Goal: Task Accomplishment & Management: Complete application form

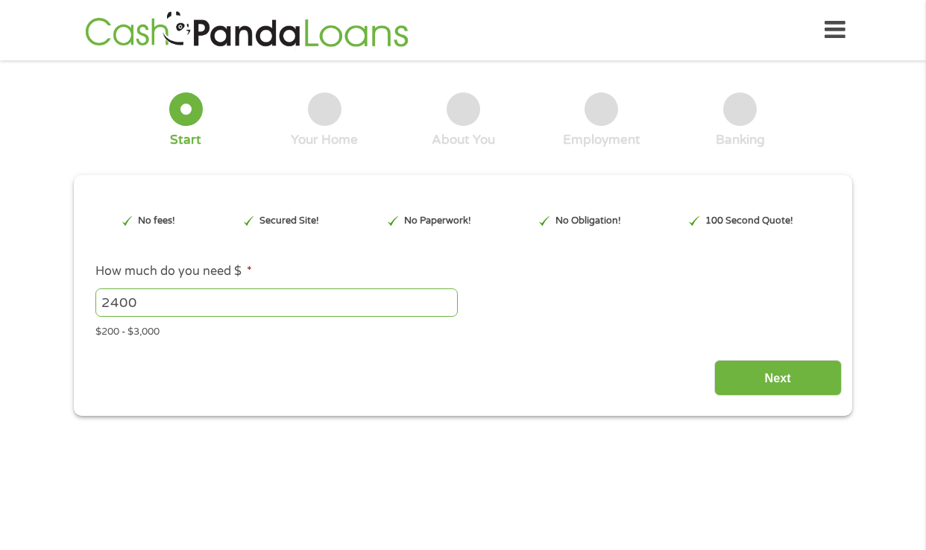
type input "EAIaIQobChMI1YKWlL6TkAMV3jcIBR2cbR4UEAAYAiAAEgIGR_D_BwE"
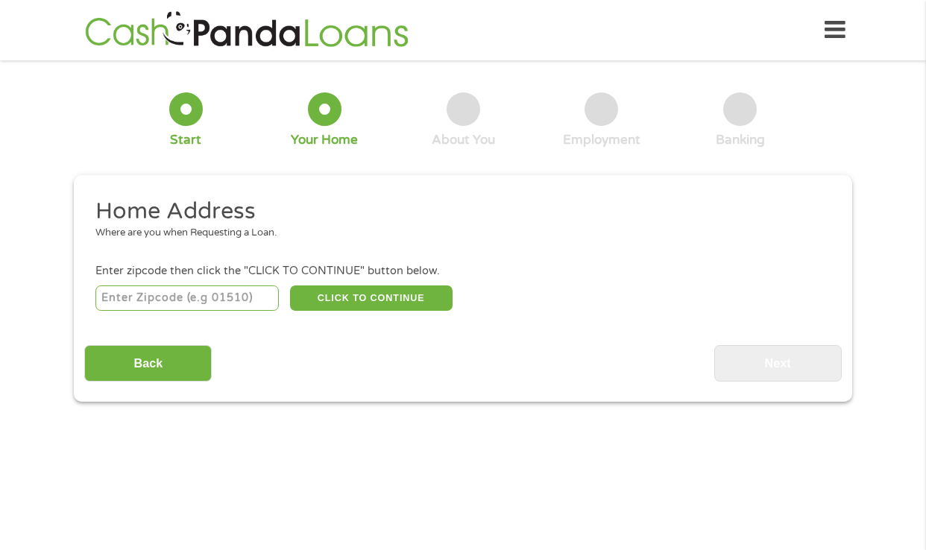
click at [164, 295] on input "number" at bounding box center [187, 298] width 184 height 25
type input "50662"
drag, startPoint x: 362, startPoint y: 301, endPoint x: 13, endPoint y: 442, distance: 376.4
click at [66, 465] on main "1 Start 2 Your Home 3 About You 4 Employment 5 Banking 6 This field is hidden w…" at bounding box center [463, 322] width 926 height 503
click at [133, 248] on li "Home Address Where are you when Requesting a Loan." at bounding box center [457, 225] width 746 height 56
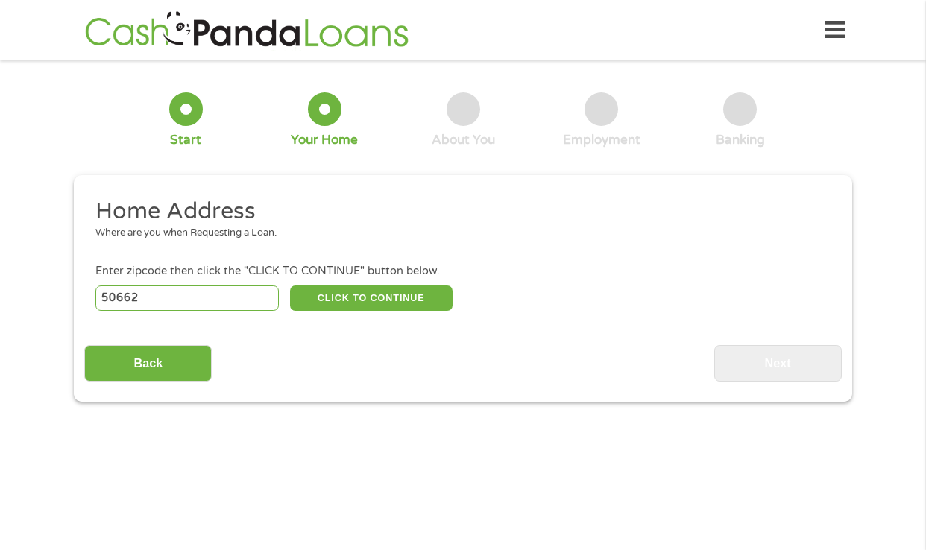
click at [271, 205] on h2 "Home Address" at bounding box center [457, 212] width 725 height 30
click at [379, 291] on button "CLICK TO CONTINUE" at bounding box center [371, 298] width 163 height 25
type input "50662"
type input "Oelwein"
select select "[US_STATE]"
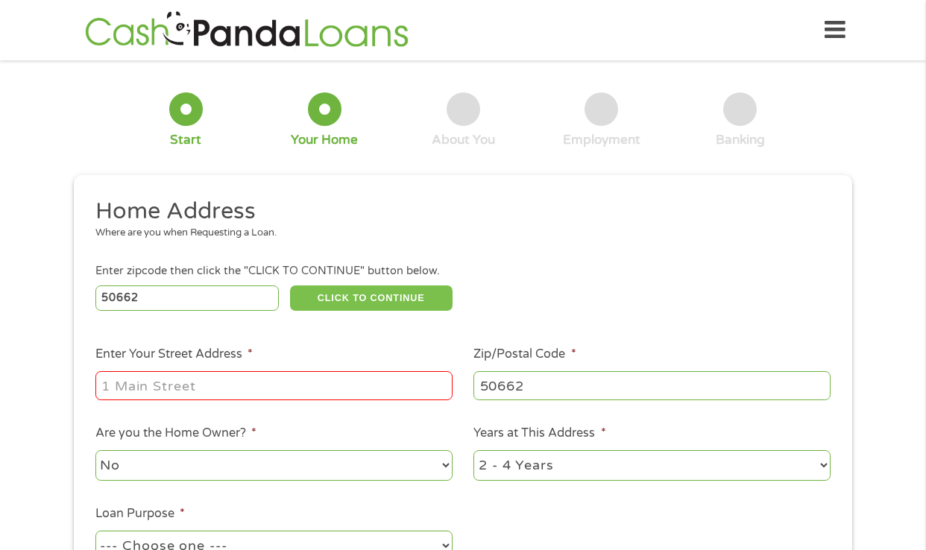
scroll to position [75, 0]
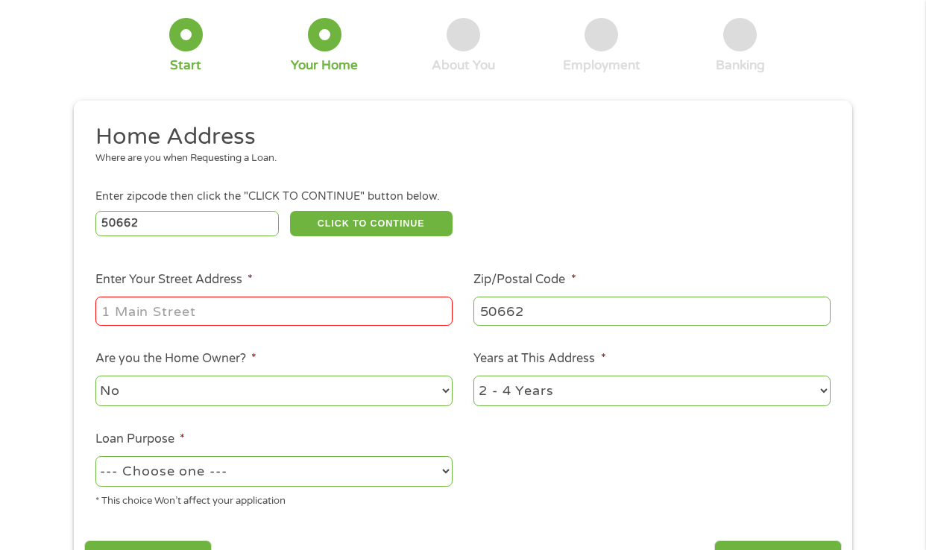
click at [135, 315] on input "Enter Your Street Address *" at bounding box center [273, 311] width 357 height 28
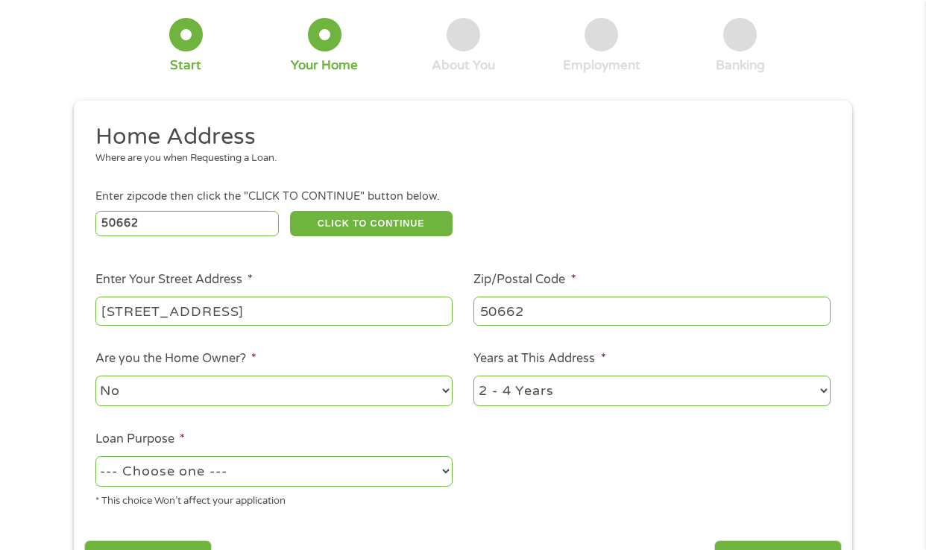
scroll to position [149, 0]
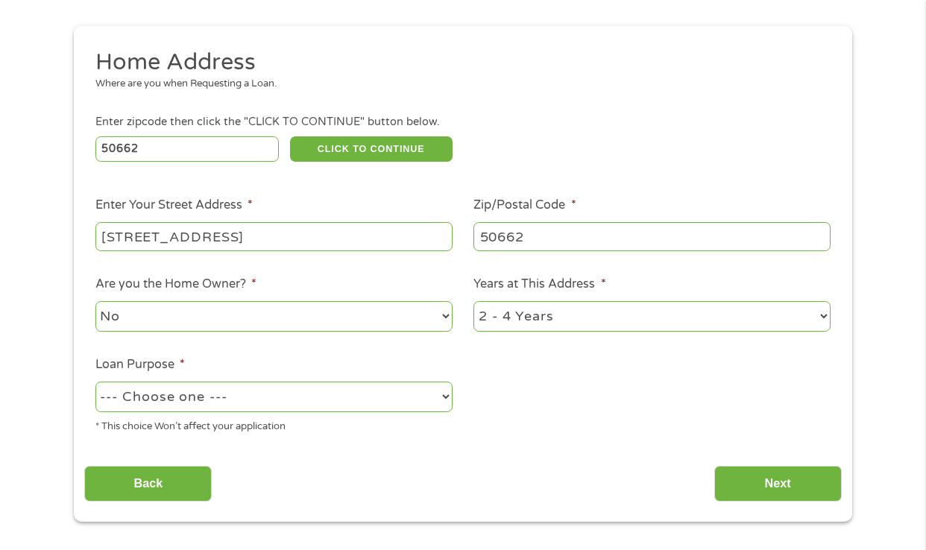
type input "[STREET_ADDRESS]"
click at [444, 314] on select "No Yes" at bounding box center [273, 316] width 357 height 31
select select "yes"
click at [95, 301] on select "No Yes" at bounding box center [273, 316] width 357 height 31
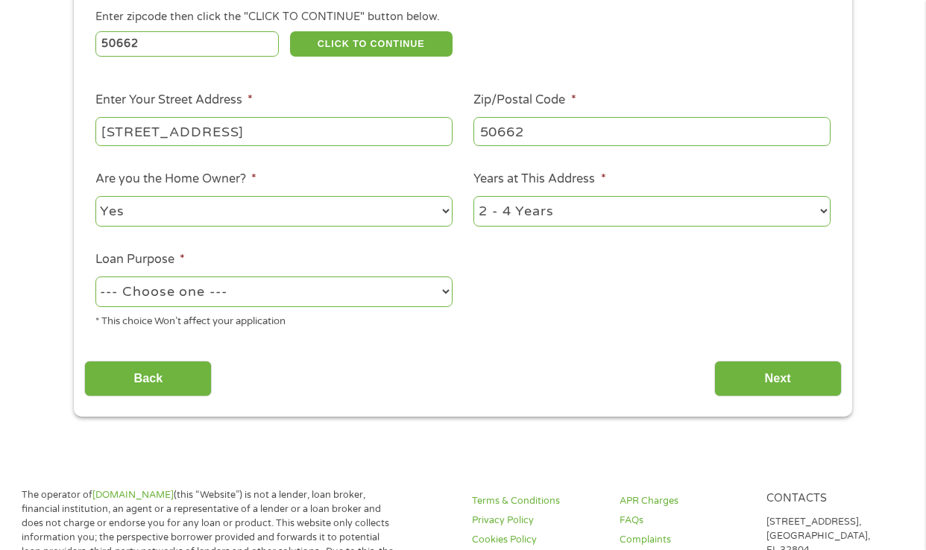
scroll to position [298, 0]
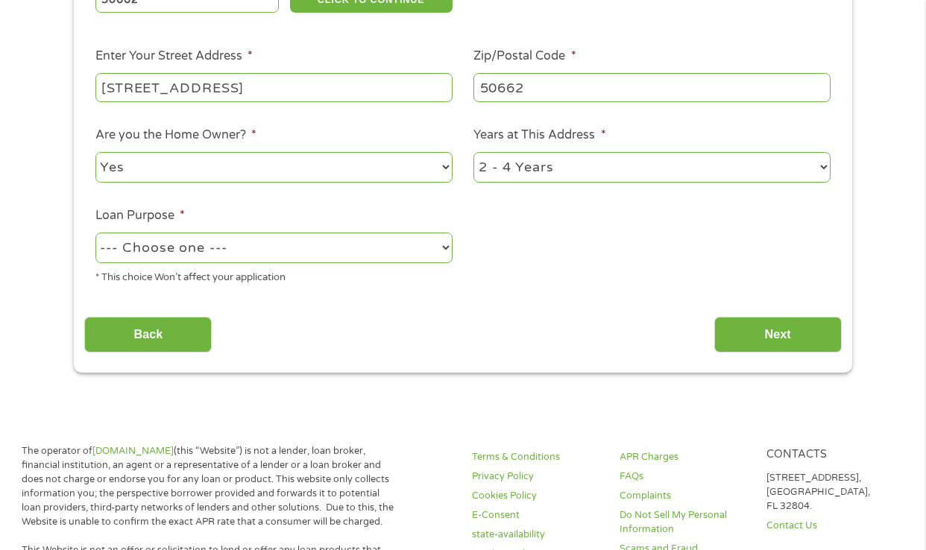
click at [448, 245] on select "--- Choose one --- Pay Bills Debt Consolidation Home Improvement Major Purchase…" at bounding box center [273, 248] width 357 height 31
select select "other"
click at [95, 233] on select "--- Choose one --- Pay Bills Debt Consolidation Home Improvement Major Purchase…" at bounding box center [273, 248] width 357 height 31
click at [820, 166] on select "1 Year or less 1 - 2 Years 2 - 4 Years Over 4 Years" at bounding box center [652, 167] width 357 height 31
select select "60months"
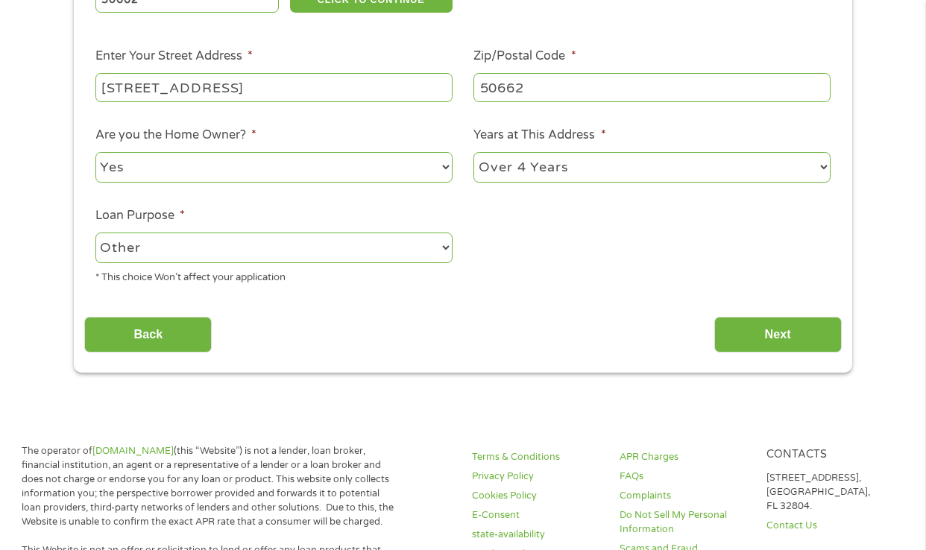
click at [474, 152] on select "1 Year or less 1 - 2 Years 2 - 4 Years Over 4 Years" at bounding box center [652, 167] width 357 height 31
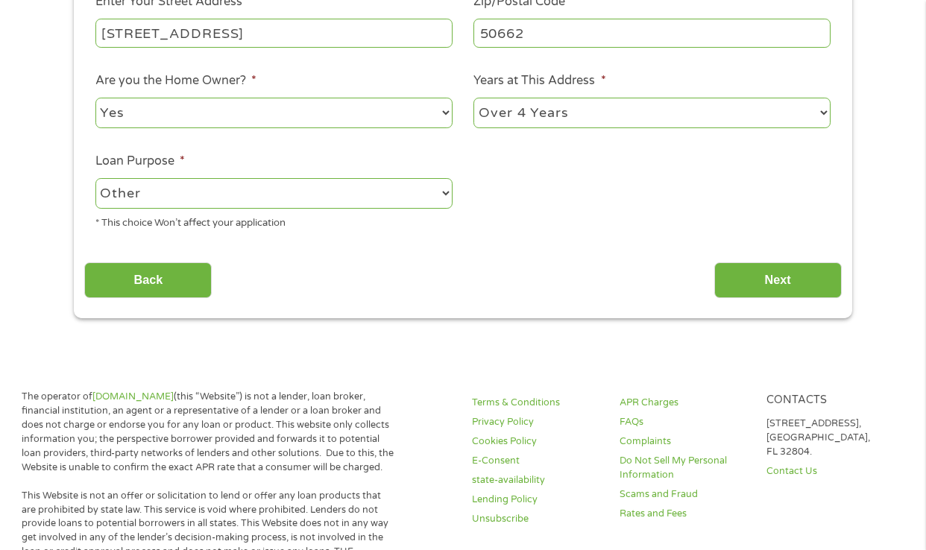
scroll to position [373, 0]
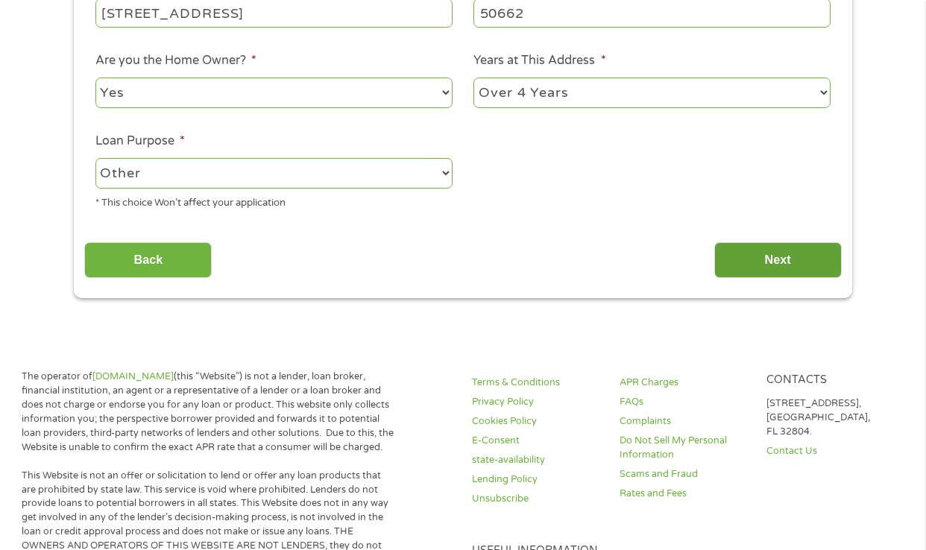
click at [773, 261] on input "Next" at bounding box center [778, 260] width 128 height 37
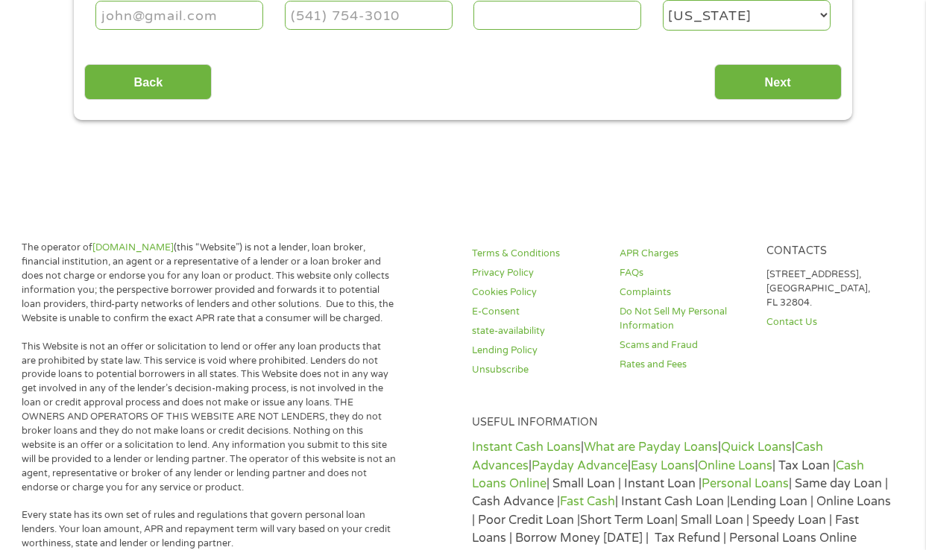
scroll to position [0, 0]
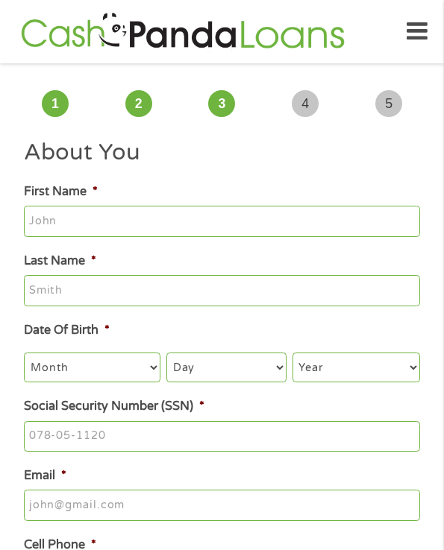
click at [129, 237] on input "First Name *" at bounding box center [221, 221] width 395 height 31
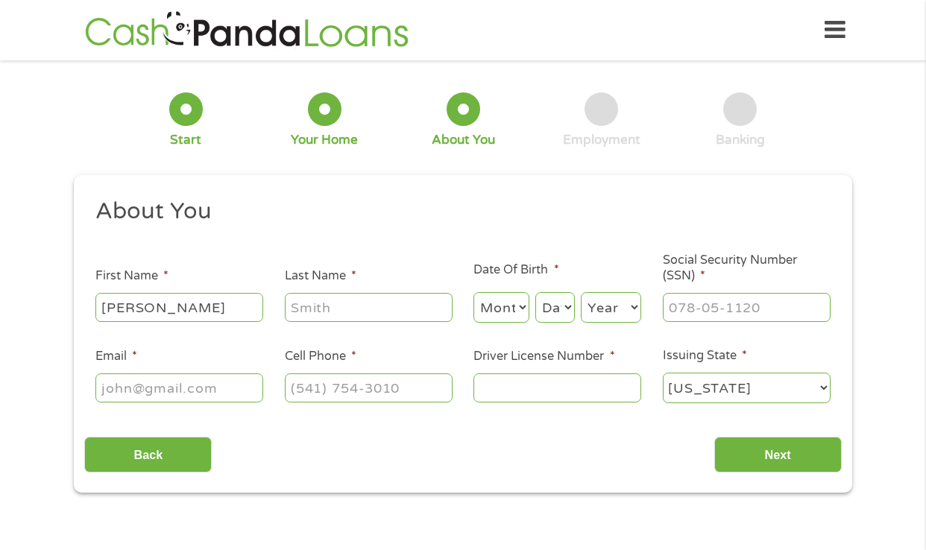
type input "[PERSON_NAME]"
click at [350, 306] on input "Last Name *" at bounding box center [369, 307] width 168 height 28
type input "[PERSON_NAME]"
click at [524, 308] on select "Month 1 2 3 4 5 6 7 8 9 10 11 12" at bounding box center [502, 307] width 56 height 31
select select "8"
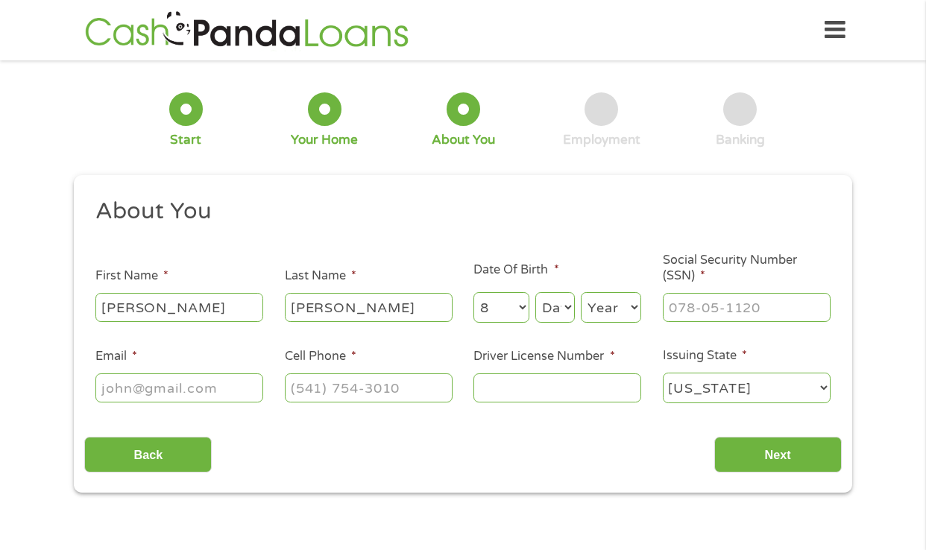
click at [474, 292] on select "Month 1 2 3 4 5 6 7 8 9 10 11 12" at bounding box center [502, 307] width 56 height 31
click at [570, 305] on select "Day 1 2 3 4 5 6 7 8 9 10 11 12 13 14 15 16 17 18 19 20 21 22 23 24 25 26 27 28 …" at bounding box center [555, 307] width 40 height 31
select select "6"
click at [535, 292] on select "Day 1 2 3 4 5 6 7 8 9 10 11 12 13 14 15 16 17 18 19 20 21 22 23 24 25 26 27 28 …" at bounding box center [555, 307] width 40 height 31
click at [635, 309] on select "Year [DATE] 2006 2005 2004 2003 2002 2001 2000 1999 1998 1997 1996 1995 1994 19…" at bounding box center [611, 307] width 60 height 31
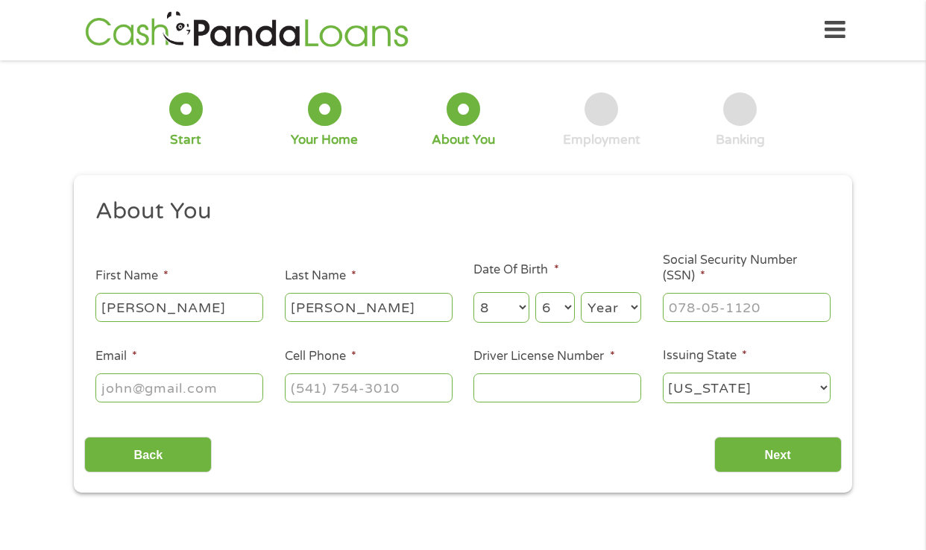
select select "1965"
click at [581, 292] on select "Year [DATE] 2006 2005 2004 2003 2002 2001 2000 1999 1998 1997 1996 1995 1994 19…" at bounding box center [611, 307] width 60 height 31
click at [695, 312] on input "___-__-____" at bounding box center [747, 307] width 168 height 28
type input "481-82-7301"
click at [521, 388] on input "Driver License Number *" at bounding box center [558, 388] width 168 height 28
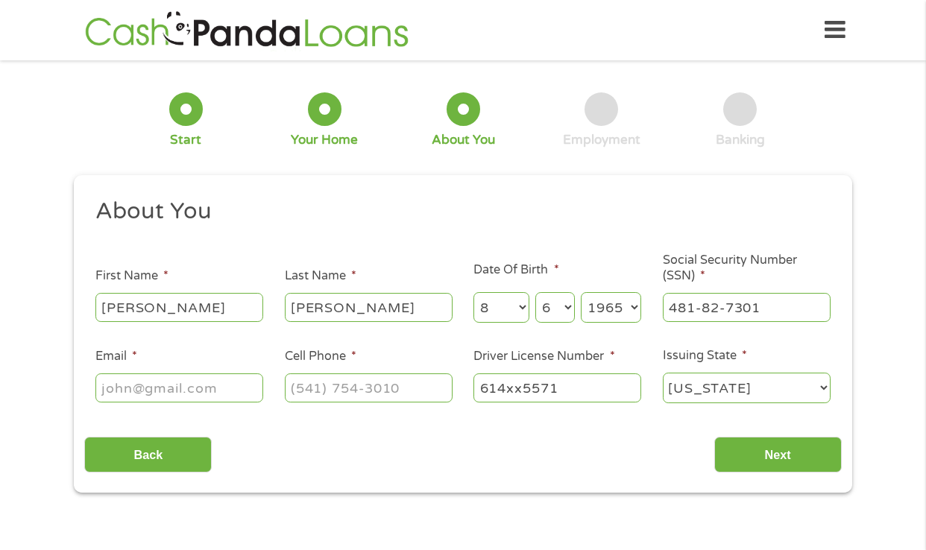
type input "614xx5571"
click at [329, 394] on input "(___) ___-____" at bounding box center [369, 388] width 168 height 28
type input "(___) 319-2382"
click at [133, 391] on input "Email *" at bounding box center [179, 388] width 168 height 28
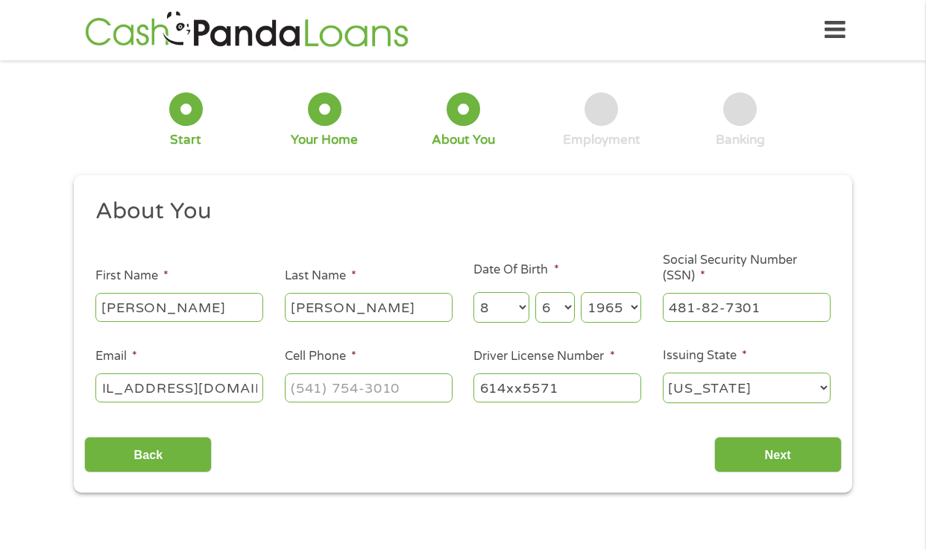
type input "[EMAIL_ADDRESS][DOMAIN_NAME]"
click at [362, 387] on input "(___) ___-____" at bounding box center [369, 388] width 168 height 28
type input "[PHONE_NUMBER]"
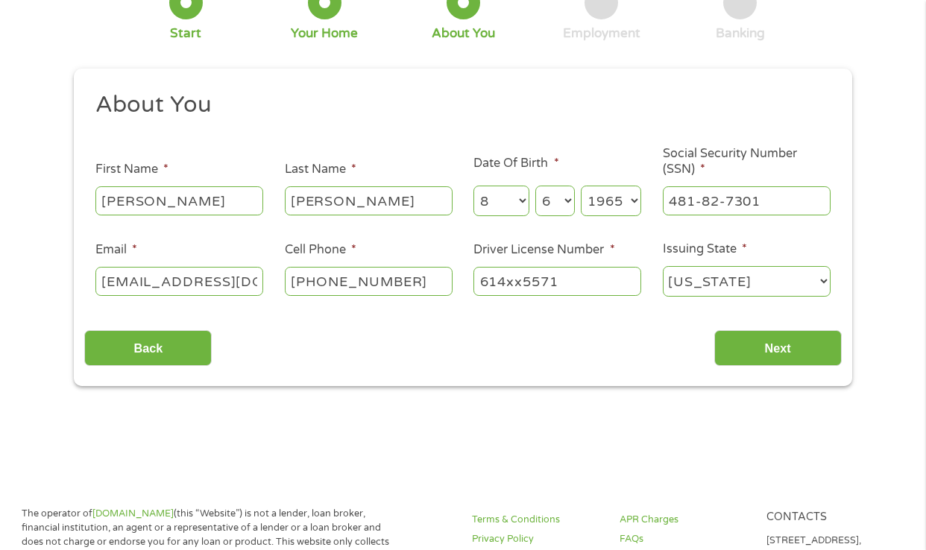
scroll to position [149, 0]
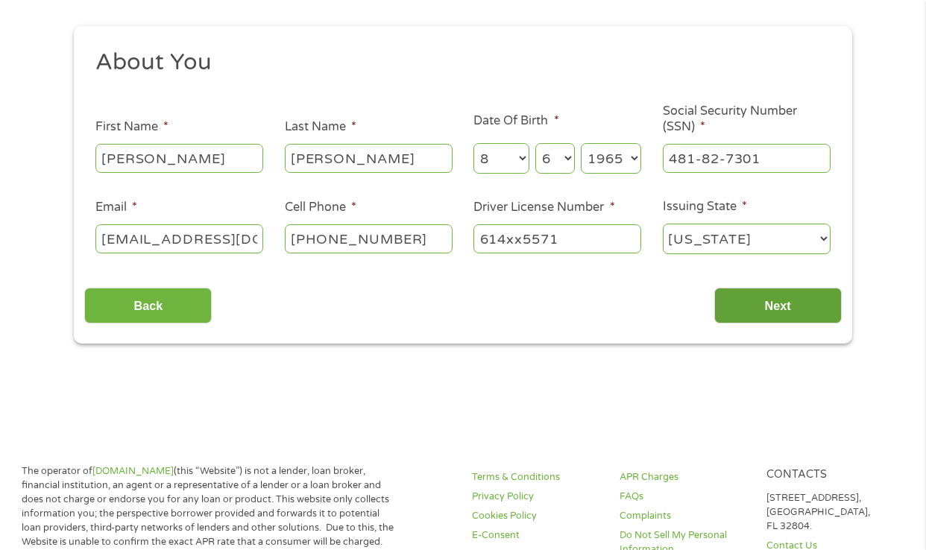
click at [767, 306] on input "Next" at bounding box center [778, 306] width 128 height 37
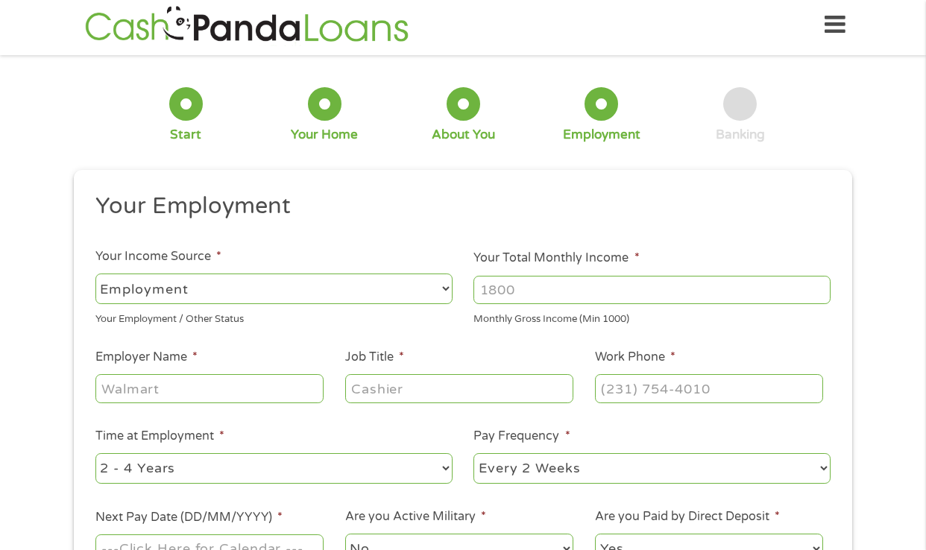
scroll to position [0, 0]
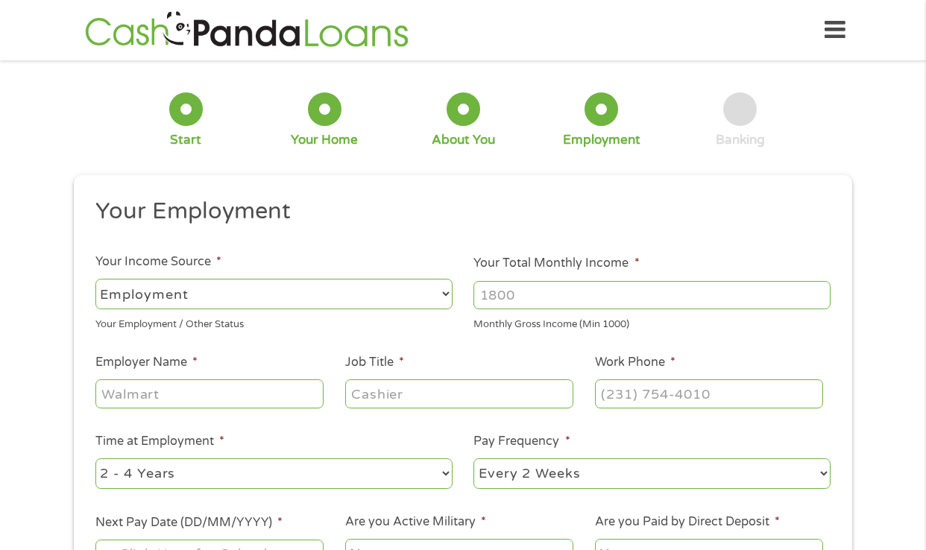
click at [446, 292] on select "--- Choose one --- Employment [DEMOGRAPHIC_DATA] Benefits" at bounding box center [273, 294] width 357 height 31
select select "benefits"
click at [95, 279] on select "--- Choose one --- Employment [DEMOGRAPHIC_DATA] Benefits" at bounding box center [273, 294] width 357 height 31
type input "Other"
type input "[PHONE_NUMBER]"
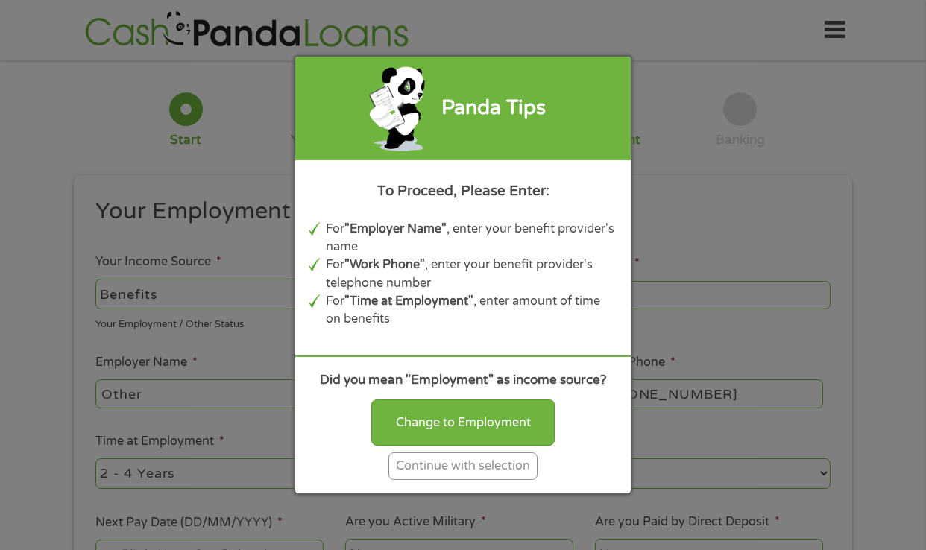
click at [465, 471] on div "Continue with selection" at bounding box center [463, 467] width 149 height 28
